Goal: Find specific page/section: Find specific page/section

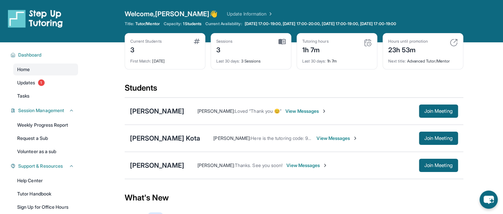
click at [251, 47] on div "Sessions 3" at bounding box center [250, 47] width 69 height 16
click at [229, 62] on span "Last 30 days :" at bounding box center [228, 61] width 24 height 5
click at [62, 85] on link "Updates 1" at bounding box center [45, 83] width 65 height 12
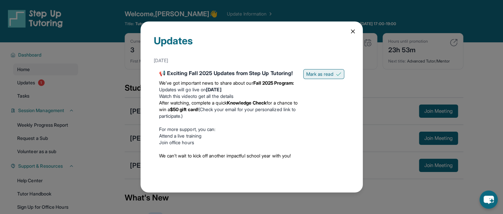
click at [316, 77] on span "Mark as read" at bounding box center [319, 74] width 27 height 7
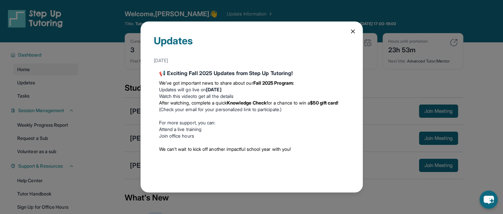
click at [334, 37] on div "Updates" at bounding box center [252, 45] width 196 height 20
click at [354, 30] on icon at bounding box center [352, 31] width 3 height 3
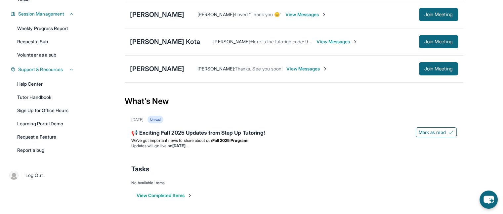
scroll to position [96, 0]
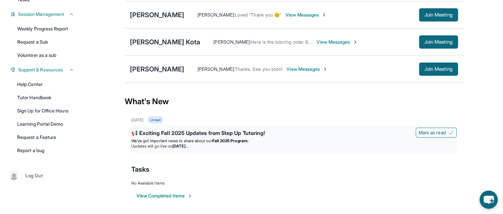
click at [222, 142] on strong "Fall 2025 Program:" at bounding box center [230, 140] width 36 height 5
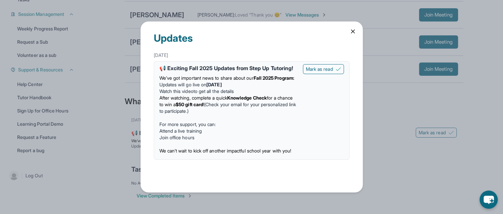
click at [354, 34] on icon at bounding box center [352, 31] width 7 height 7
